Goal: Find specific page/section: Find specific page/section

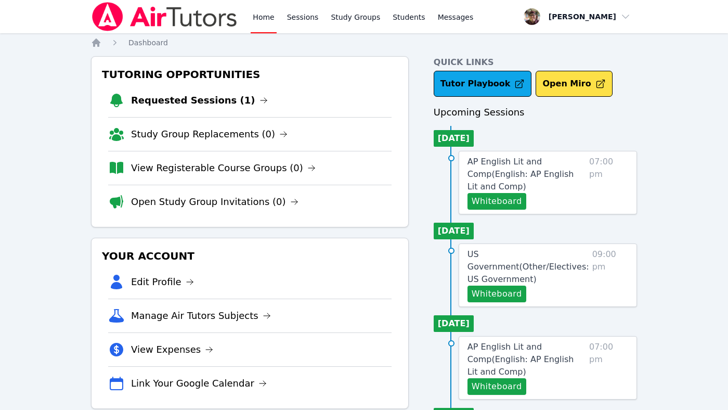
click at [196, 112] on li "Requested Sessions (1)" at bounding box center [249, 100] width 283 height 33
click at [198, 98] on link "Requested Sessions (1)" at bounding box center [199, 100] width 137 height 15
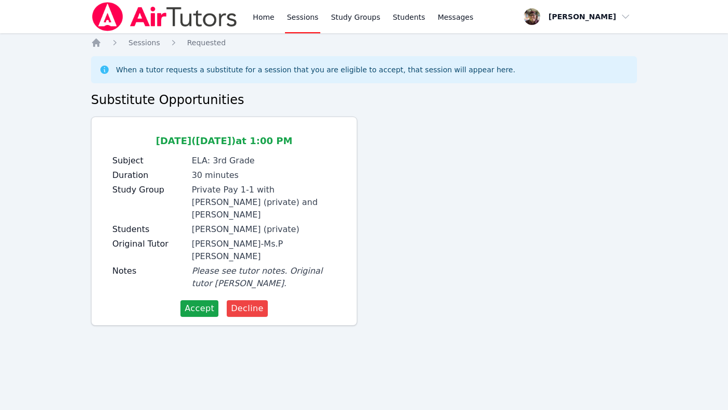
click at [150, 15] on img at bounding box center [164, 16] width 147 height 29
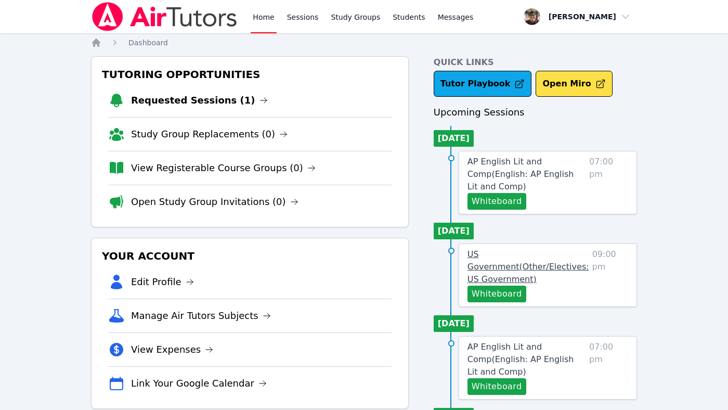
click at [503, 261] on link "US Government ( Other/Electives: US Government )" at bounding box center [528, 266] width 122 height 37
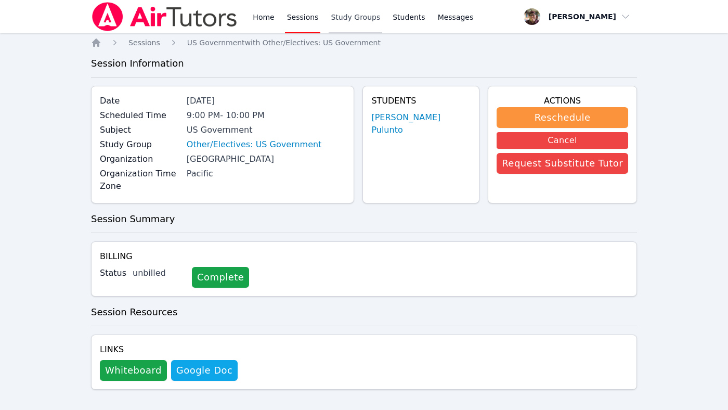
click at [354, 20] on link "Study Groups" at bounding box center [356, 16] width 54 height 33
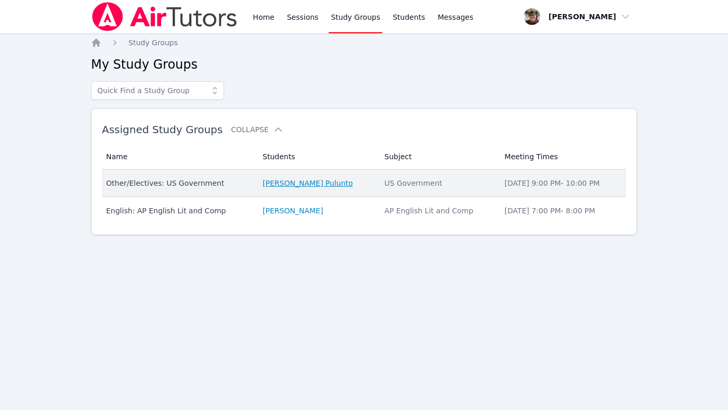
click at [308, 178] on link "[PERSON_NAME] Pulunto" at bounding box center [307, 183] width 90 height 10
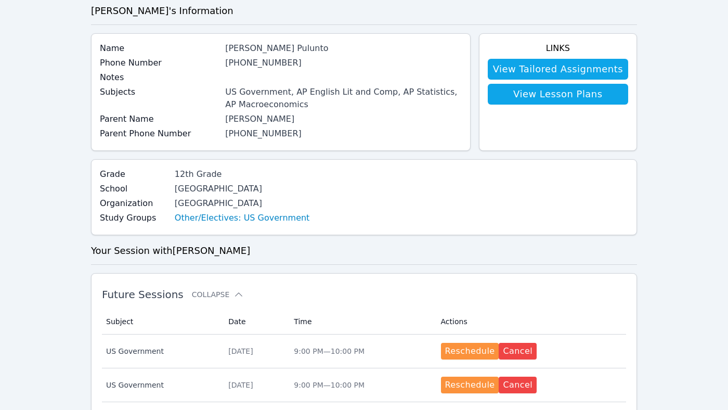
scroll to position [54, 0]
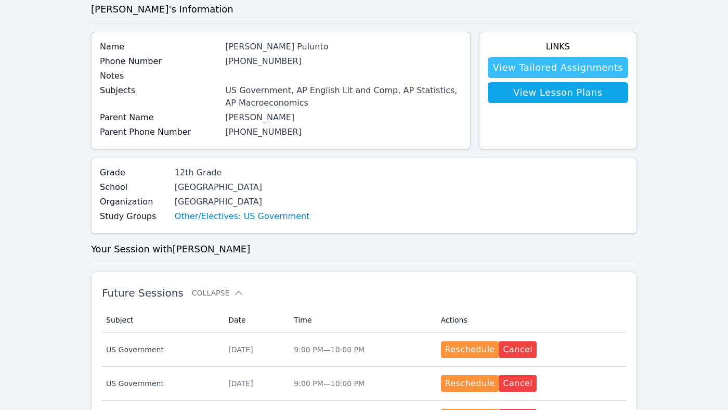
click at [571, 61] on link "View Tailored Assignments" at bounding box center [558, 67] width 140 height 21
